Goal: Communication & Community: Answer question/provide support

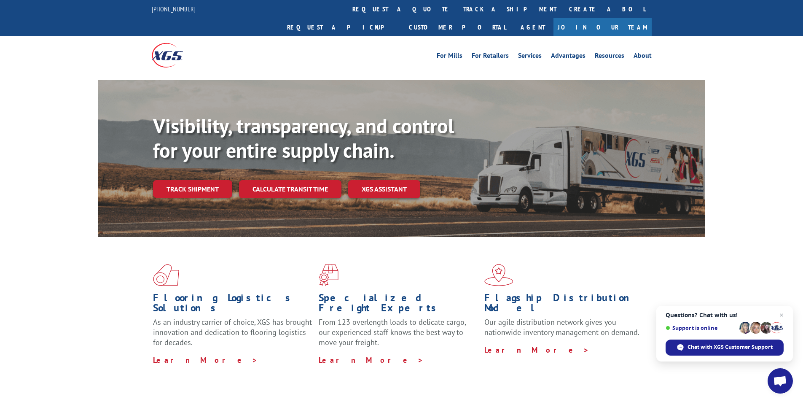
click at [781, 375] on span "Open chat" at bounding box center [780, 380] width 25 height 25
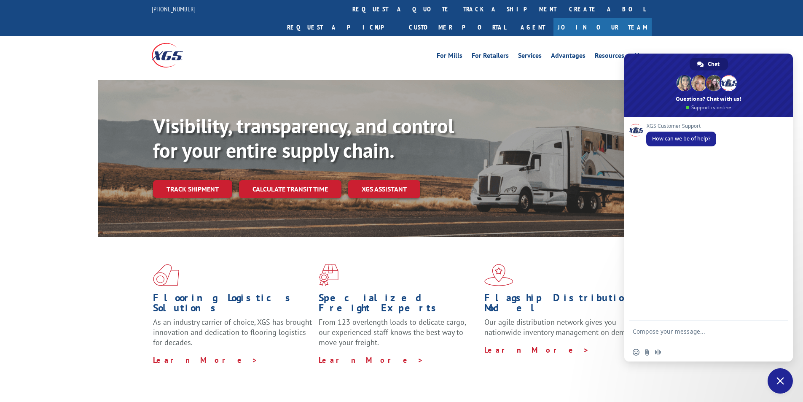
click at [698, 330] on textarea "Compose your message..." at bounding box center [699, 335] width 133 height 15
paste textarea "Hello My name is [PERSON_NAME] from Tforce Worldwide [PHONE_NUMBER] Email [EMAI…"
type textarea "Hello My name is [PERSON_NAME] from Tforce Worldwide [PHONE_NUMBER] Email [EMAI…"
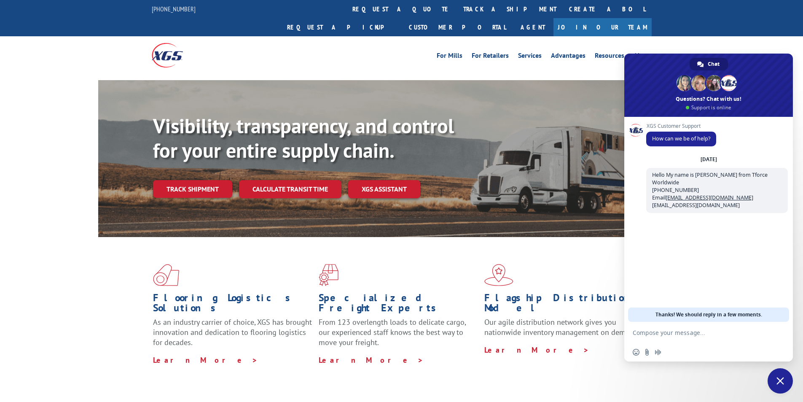
click at [700, 334] on textarea "Compose your message..." at bounding box center [699, 333] width 133 height 8
paste textarea "Good morning. I would appreciate an update on the scheduled pickups"
click at [728, 337] on textarea "Good morning. I would appreciate an update on the scheduled pickups" at bounding box center [699, 335] width 133 height 15
paste textarea "FCO000633977"
type textarea "Good morning. I would appreciate an update on the scheduled pickups FCO000633977"
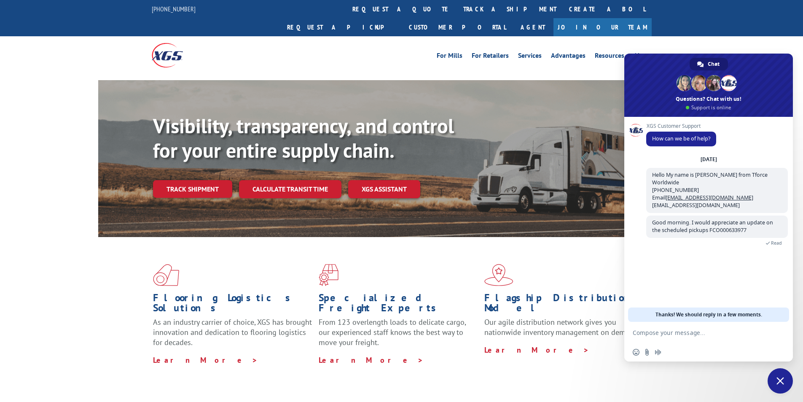
click at [666, 332] on textarea "Compose your message..." at bounding box center [699, 333] width 133 height 8
paste textarea "CLOTHWORKS [STREET_ADDRESS] Contact : [PERSON_NAME] Contact Type: Phone : [PHON…"
type textarea "CLOTHWORKS [STREET_ADDRESS] Contact : [PERSON_NAME] Contact Type: Phone : [PHON…"
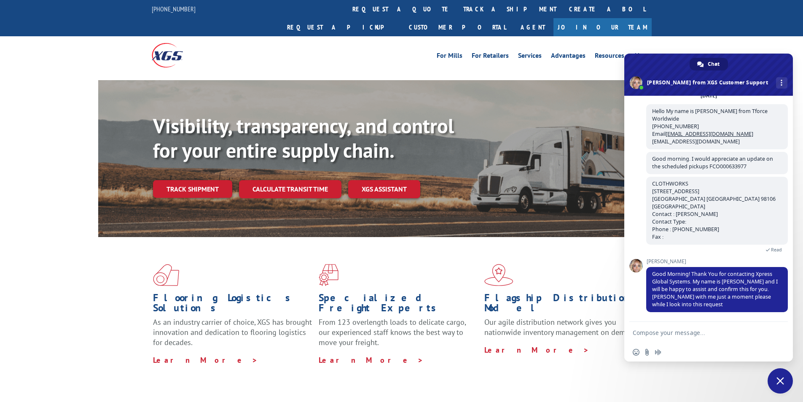
scroll to position [35, 0]
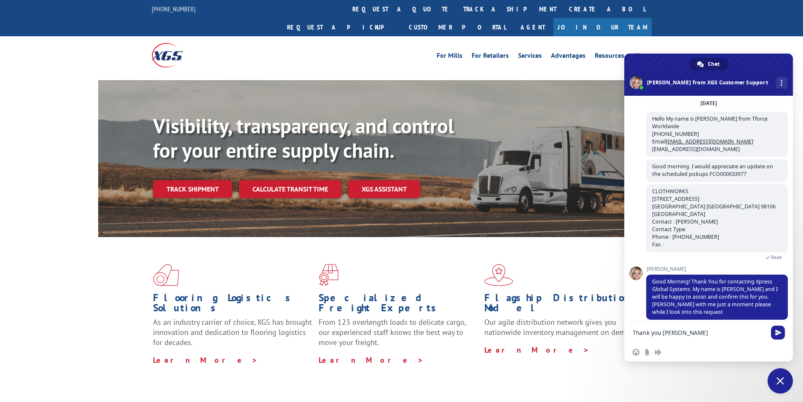
type textarea "Thank you [PERSON_NAME]"
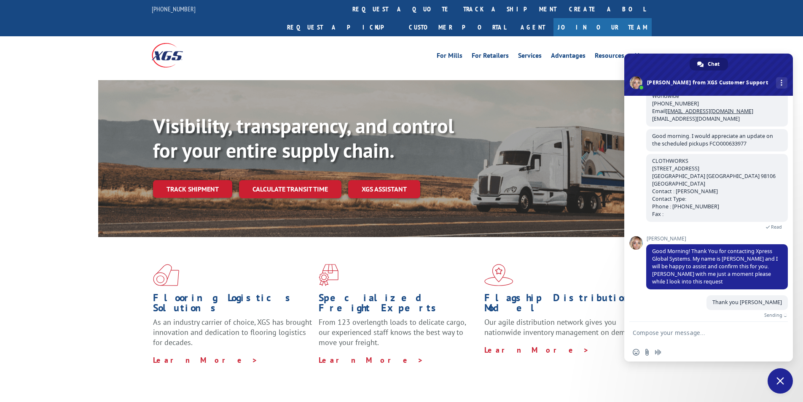
scroll to position [56, 0]
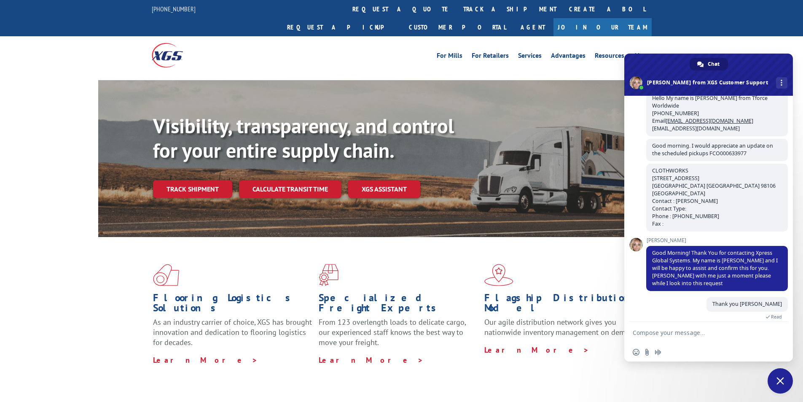
click at [691, 332] on textarea "Compose your message..." at bounding box center [699, 333] width 133 height 8
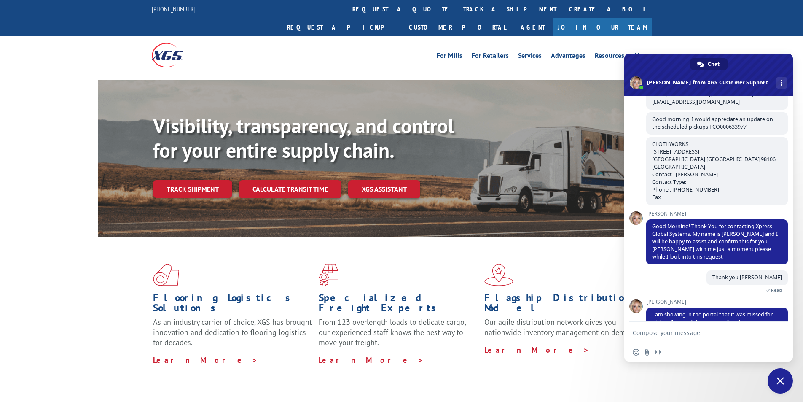
scroll to position [108, 0]
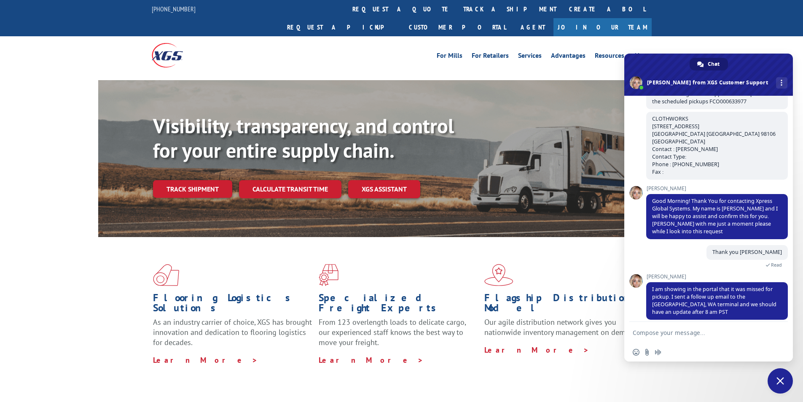
click at [703, 335] on textarea "Compose your message..." at bounding box center [699, 333] width 133 height 8
type textarea "perfect, thank yo [PERSON_NAME], please include me in th email"
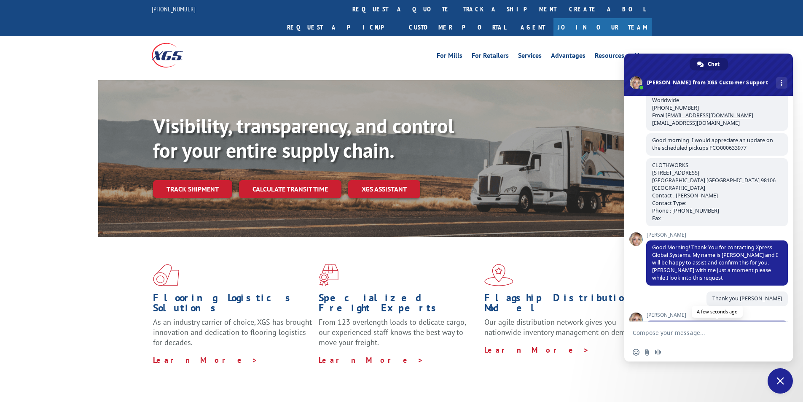
scroll to position [136, 0]
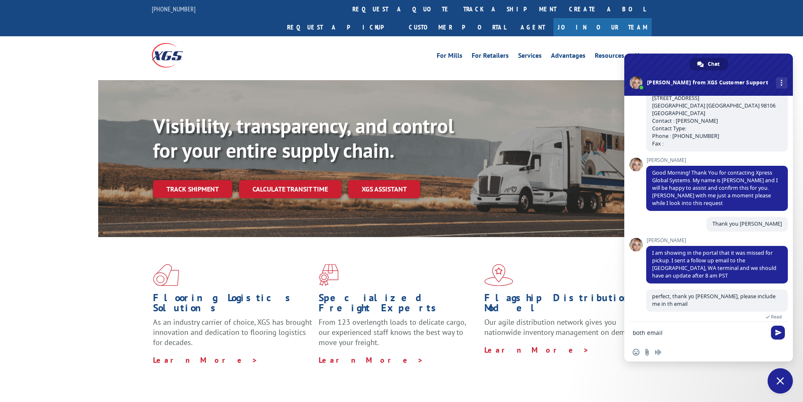
type textarea "both emails"
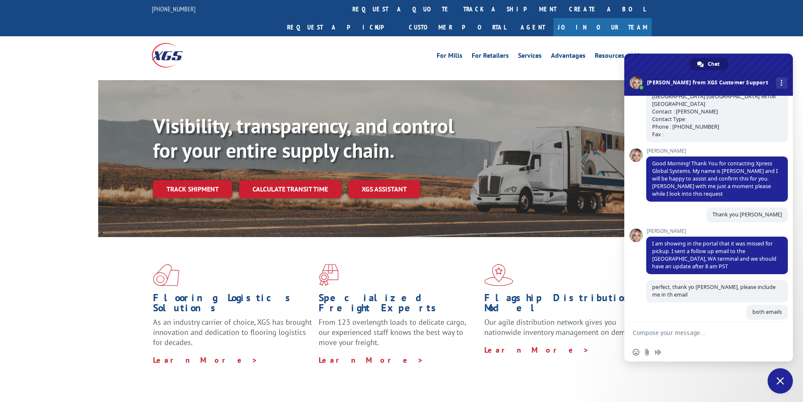
scroll to position [153, 0]
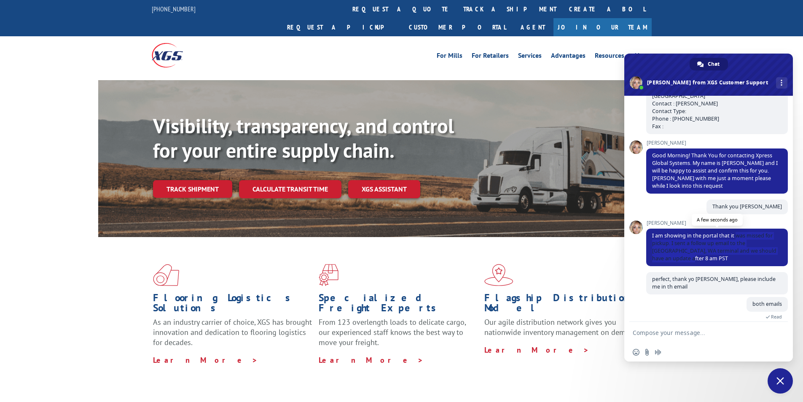
drag, startPoint x: 735, startPoint y: 229, endPoint x: 768, endPoint y: 253, distance: 40.3
click at [768, 253] on span "I am showing in the portal that it was missed for pickup. I sent a follow up em…" at bounding box center [718, 248] width 142 height 38
copy span "was missed for pickup. I sent a follow up email to the [GEOGRAPHIC_DATA], WA te…"
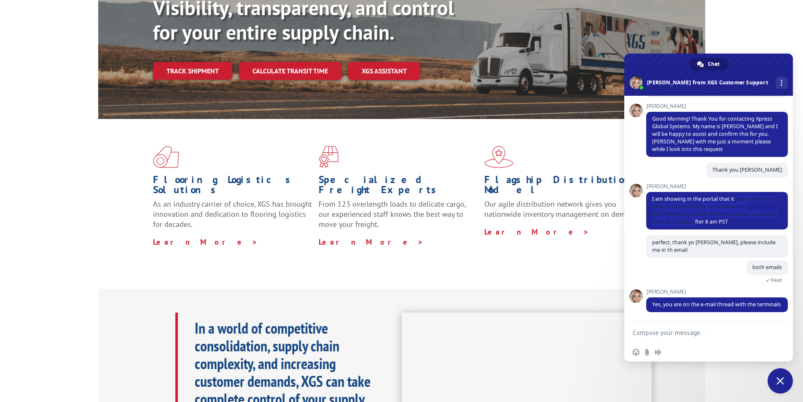
scroll to position [127, 0]
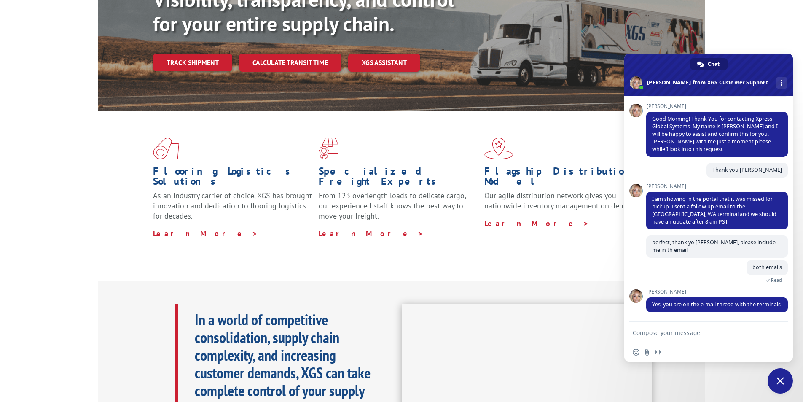
click at [719, 331] on textarea "Compose your message..." at bounding box center [699, 333] width 133 height 8
type textarea "Thank you [PERSON_NAME]"
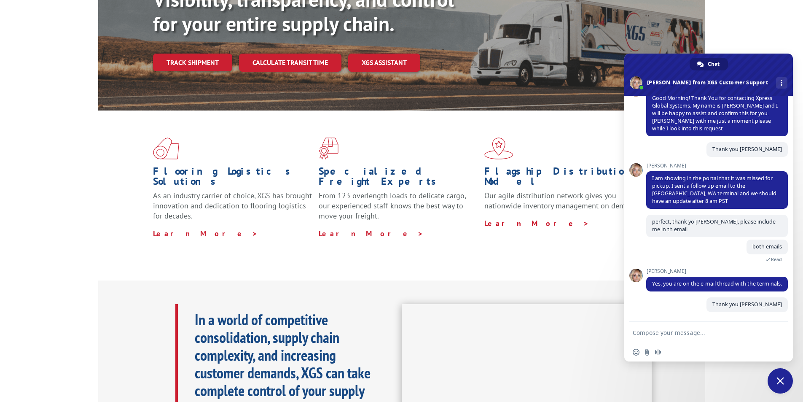
scroll to position [210, 0]
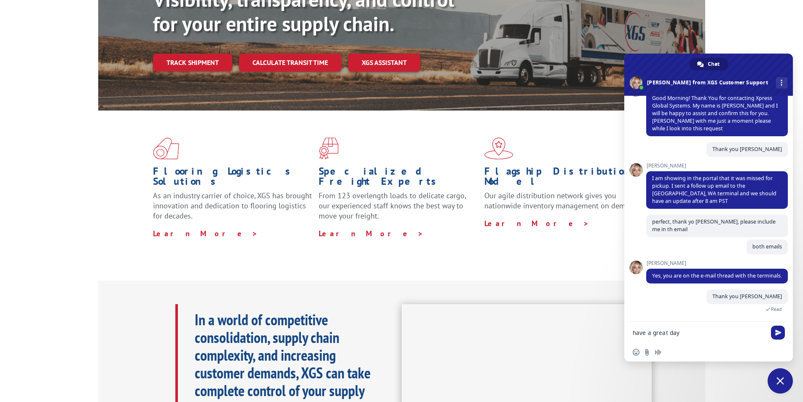
type textarea "have a great day"
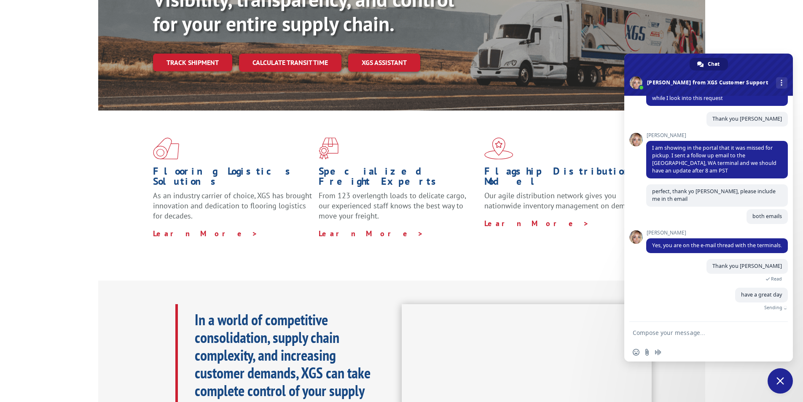
scroll to position [228, 0]
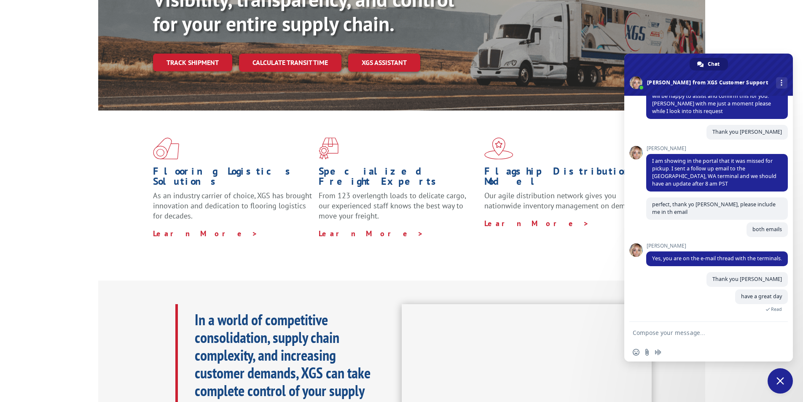
click at [782, 385] on span "Close chat" at bounding box center [780, 380] width 25 height 25
